Goal: Task Accomplishment & Management: Manage account settings

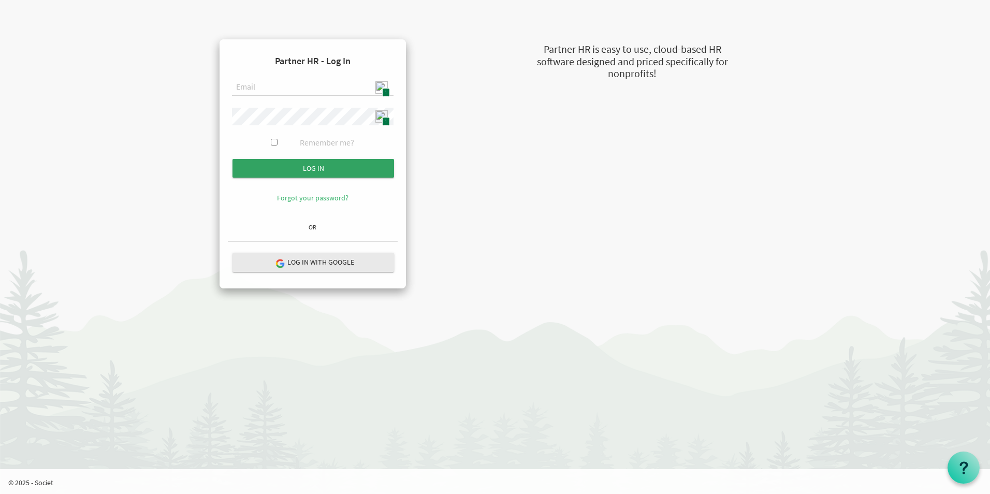
type input "[EMAIL_ADDRESS][DOMAIN_NAME]"
click at [298, 167] on input "Log in" at bounding box center [312, 168] width 161 height 19
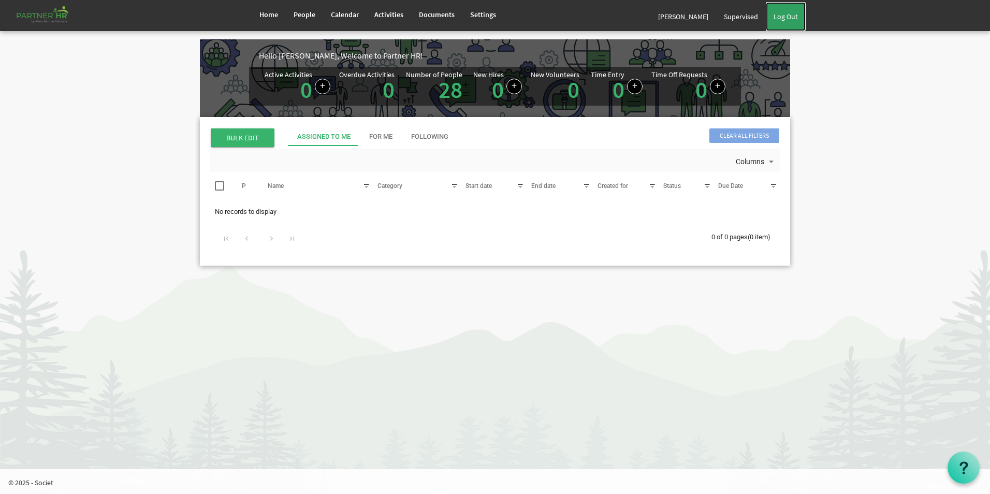
click at [784, 24] on link "Log Out" at bounding box center [785, 16] width 40 height 29
